Goal: Navigation & Orientation: Find specific page/section

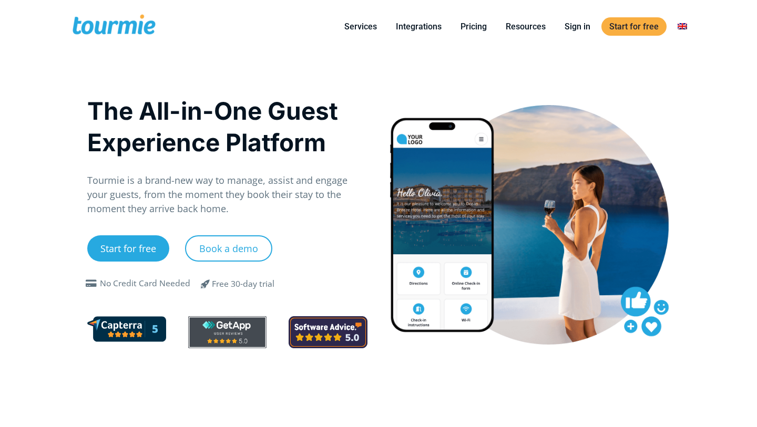
click at [683, 28] on link at bounding box center [682, 26] width 25 height 13
click at [683, 25] on link at bounding box center [682, 26] width 25 height 13
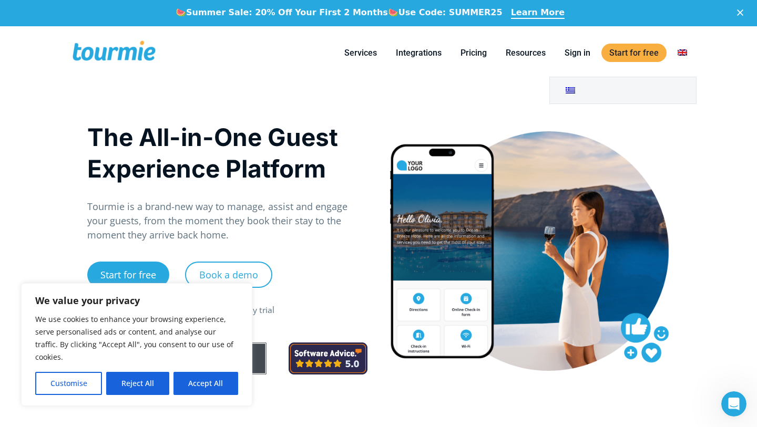
click at [680, 55] on link at bounding box center [682, 52] width 25 height 13
click at [409, 54] on link "Integrations" at bounding box center [418, 52] width 61 height 13
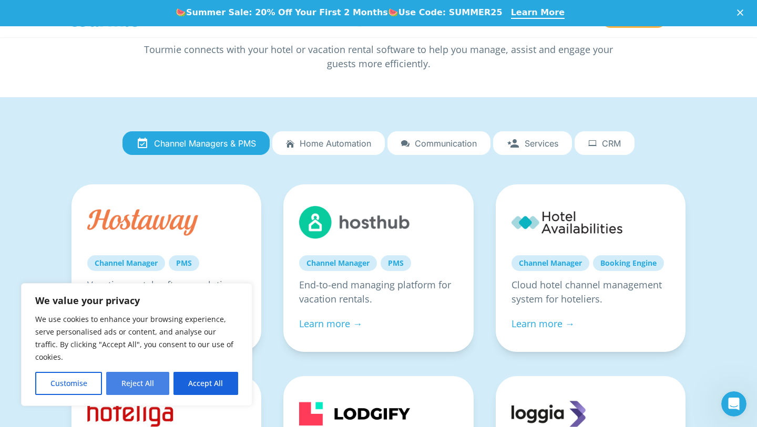
click at [140, 377] on button "Reject All" at bounding box center [137, 383] width 63 height 23
